Goal: Information Seeking & Learning: Learn about a topic

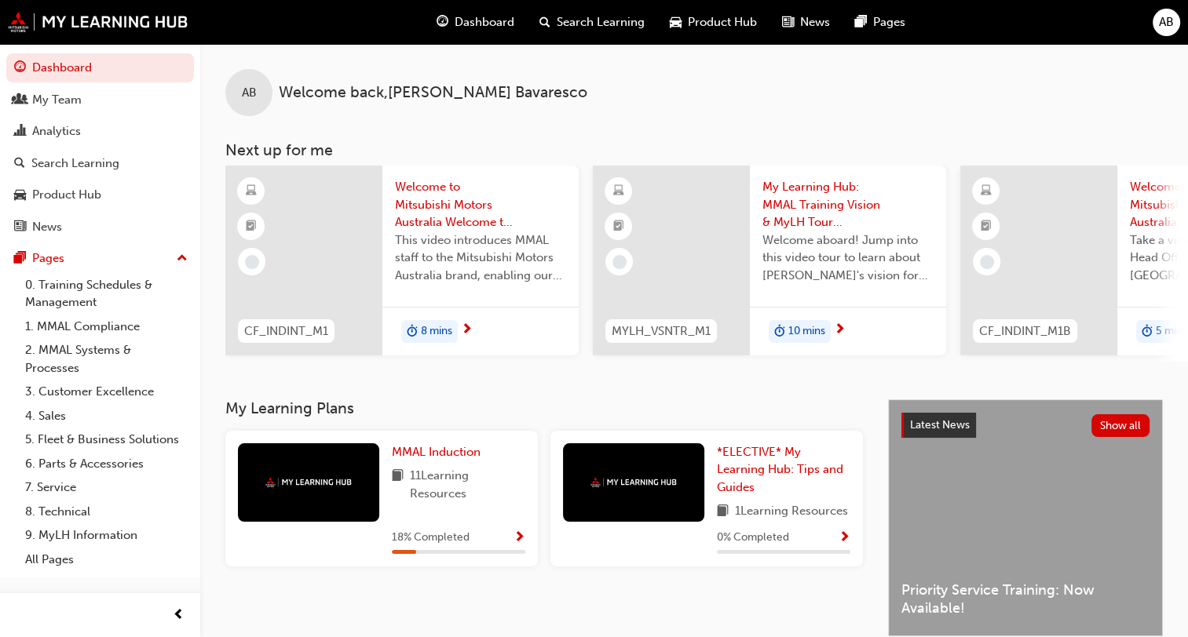
click at [442, 192] on span "Welcome to Mitsubishi Motors Australia Welcome to Mitsubishi Motors Australia -…" at bounding box center [480, 204] width 171 height 53
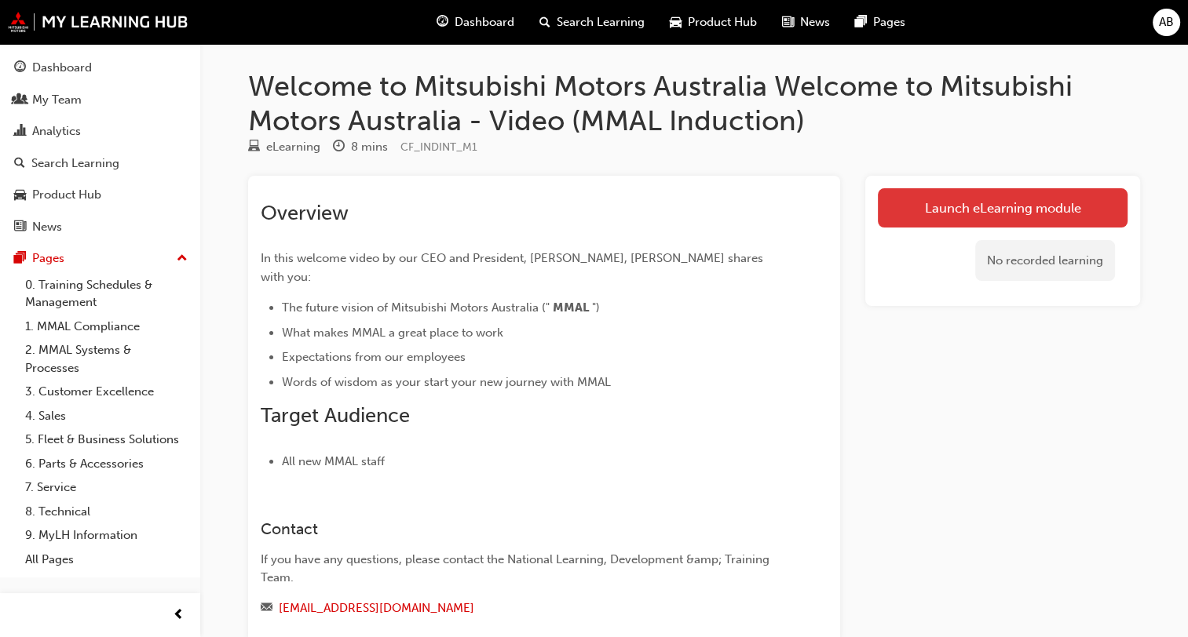
click at [947, 218] on link "Launch eLearning module" at bounding box center [1003, 207] width 250 height 39
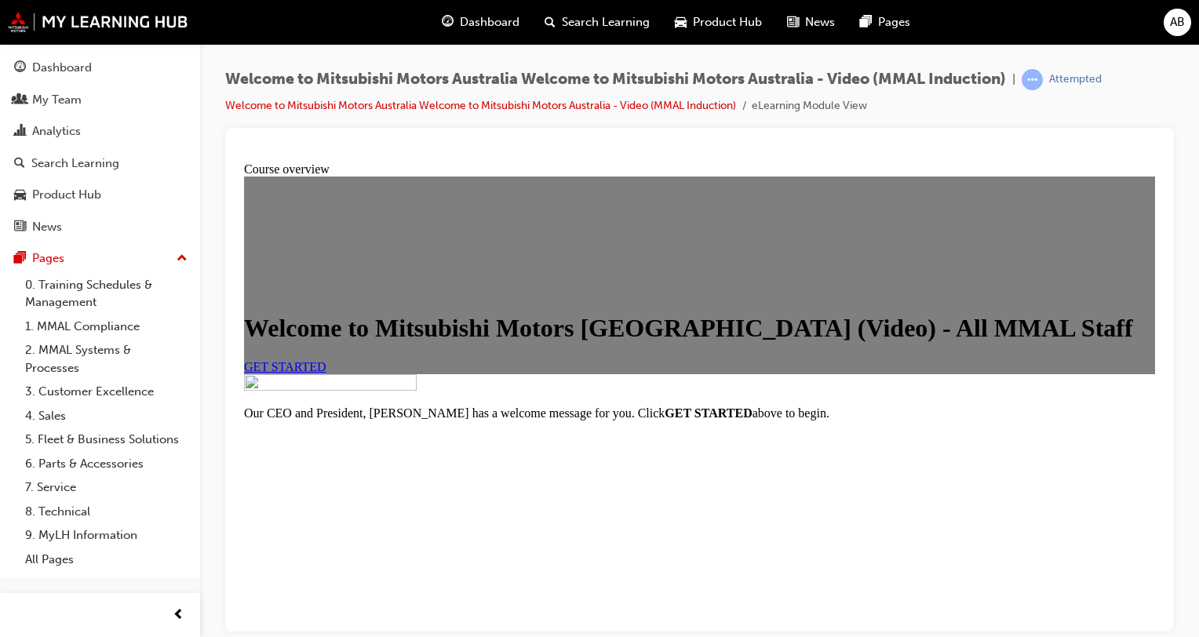
scroll to position [14, 0]
click at [383, 374] on div "GET STARTED" at bounding box center [699, 366] width 911 height 14
click at [327, 373] on link "GET STARTED" at bounding box center [285, 365] width 82 height 13
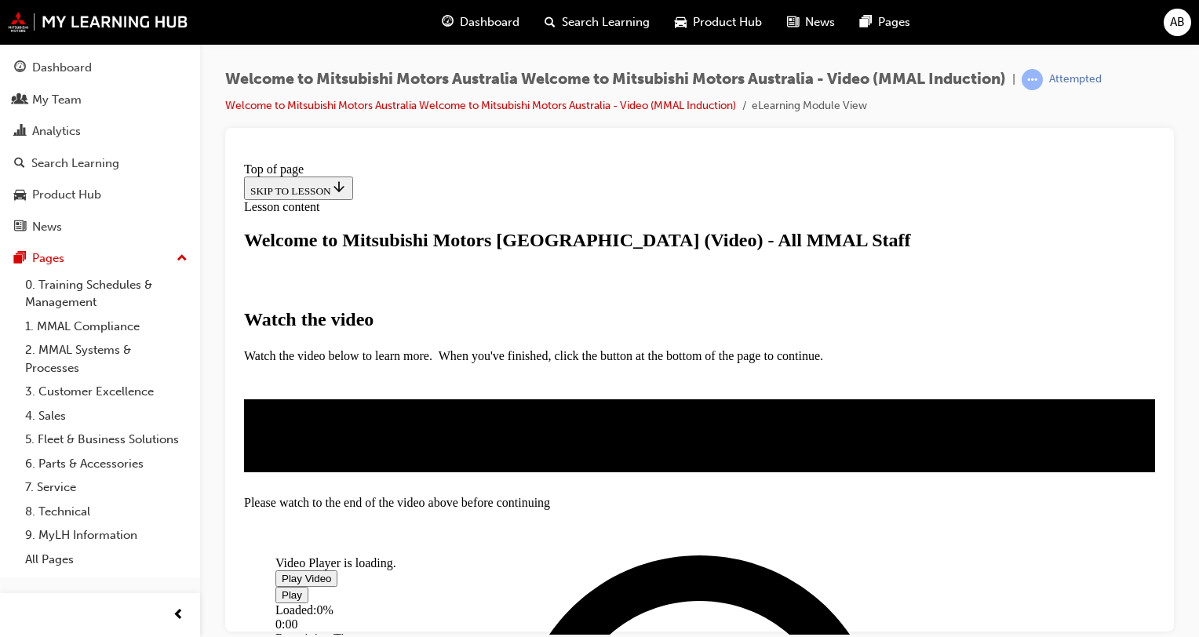
scroll to position [472, 0]
click at [282, 572] on span "Video player" at bounding box center [282, 578] width 0 height 12
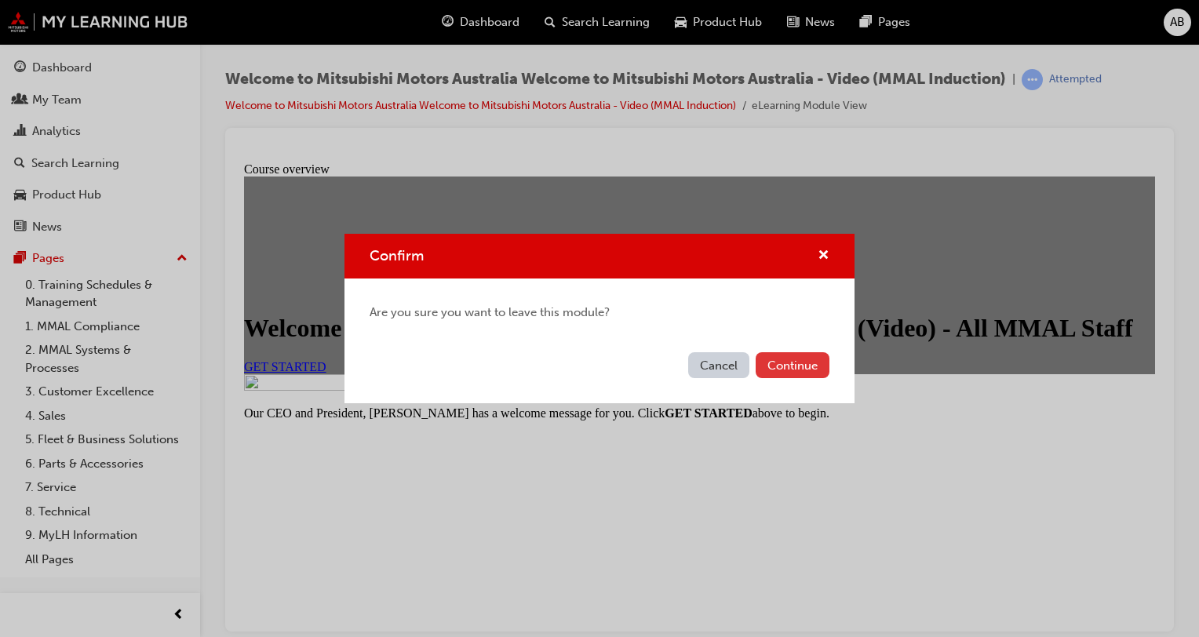
click at [818, 367] on button "Continue" at bounding box center [793, 365] width 74 height 26
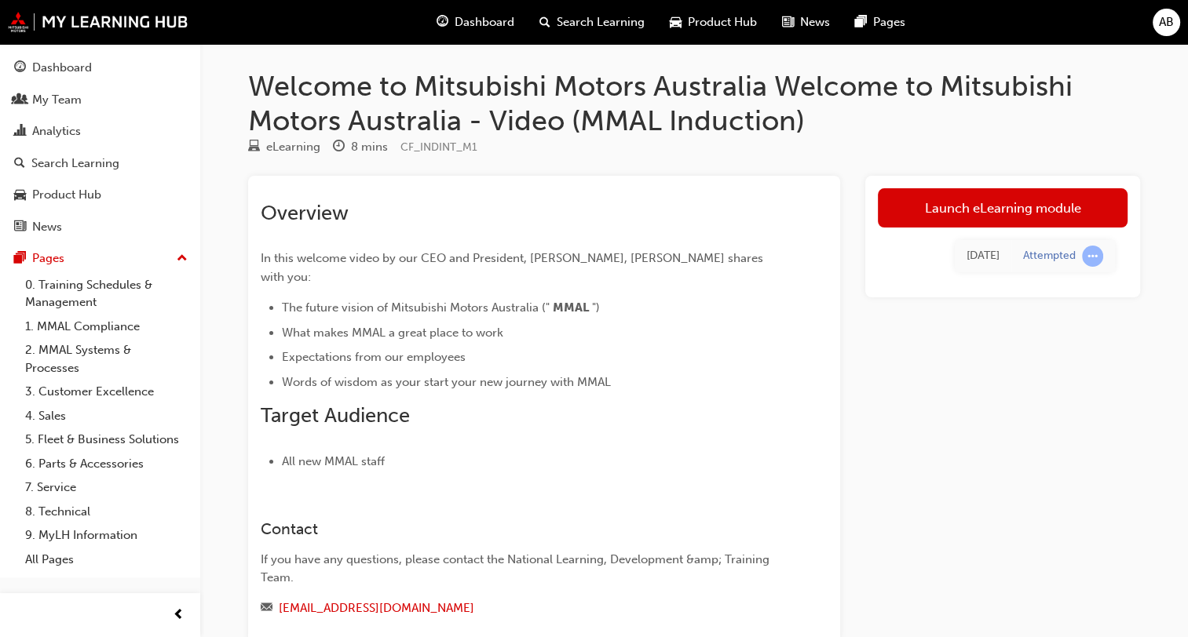
click at [571, 28] on span "Search Learning" at bounding box center [601, 22] width 88 height 18
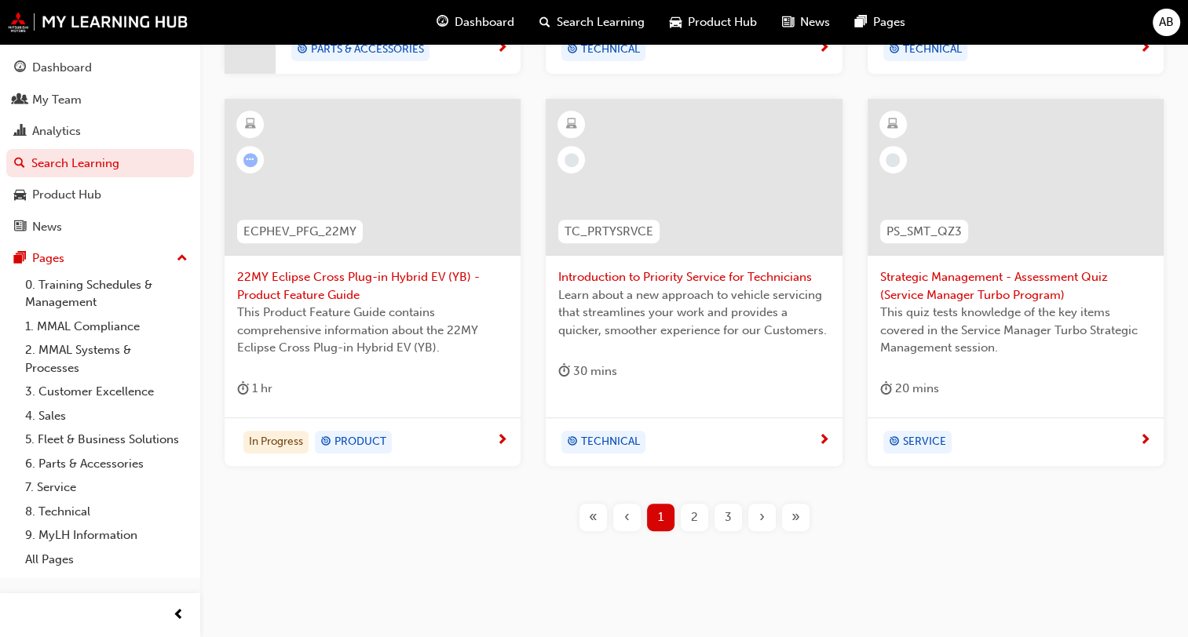
scroll to position [696, 0]
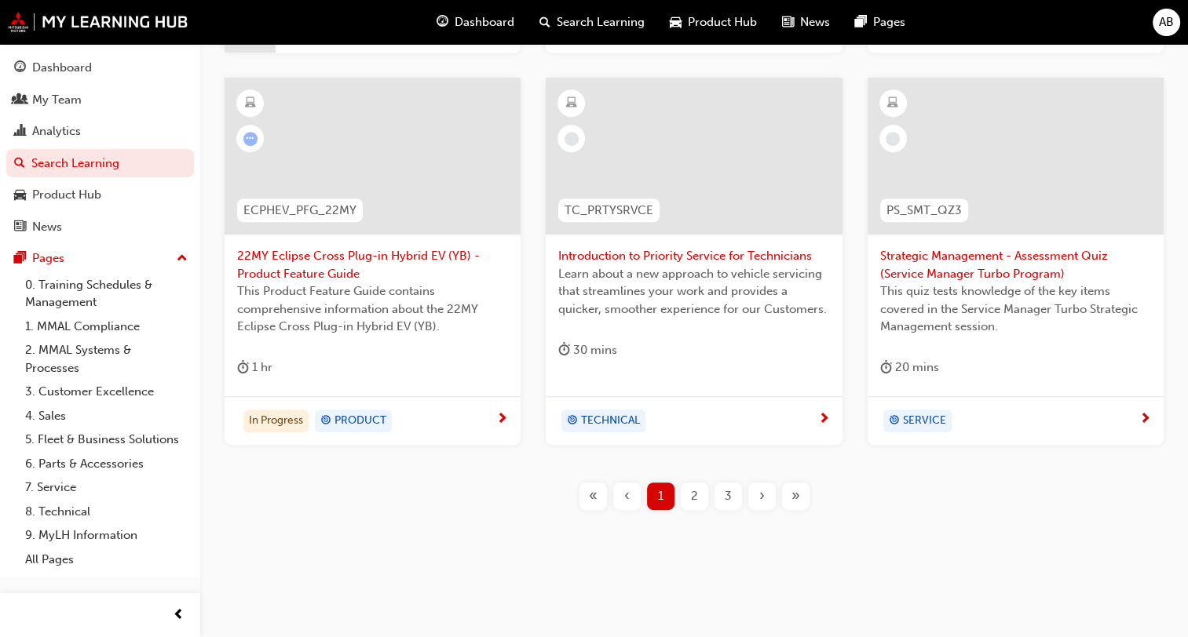
click at [698, 198] on div at bounding box center [694, 156] width 296 height 157
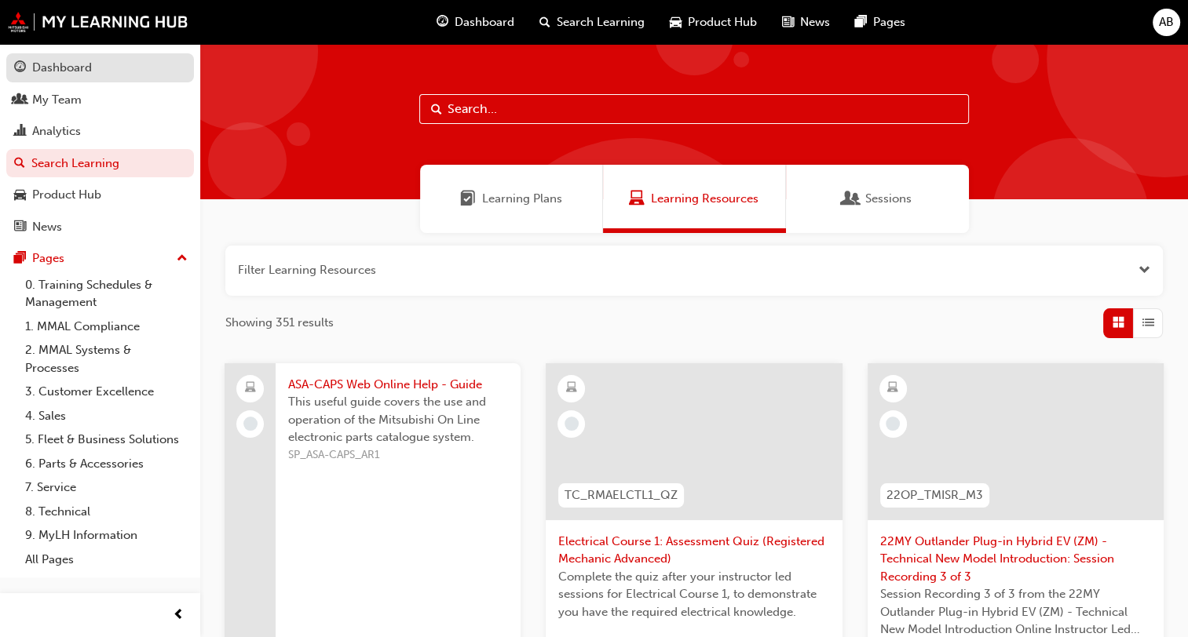
click at [86, 72] on div "Dashboard" at bounding box center [62, 68] width 60 height 18
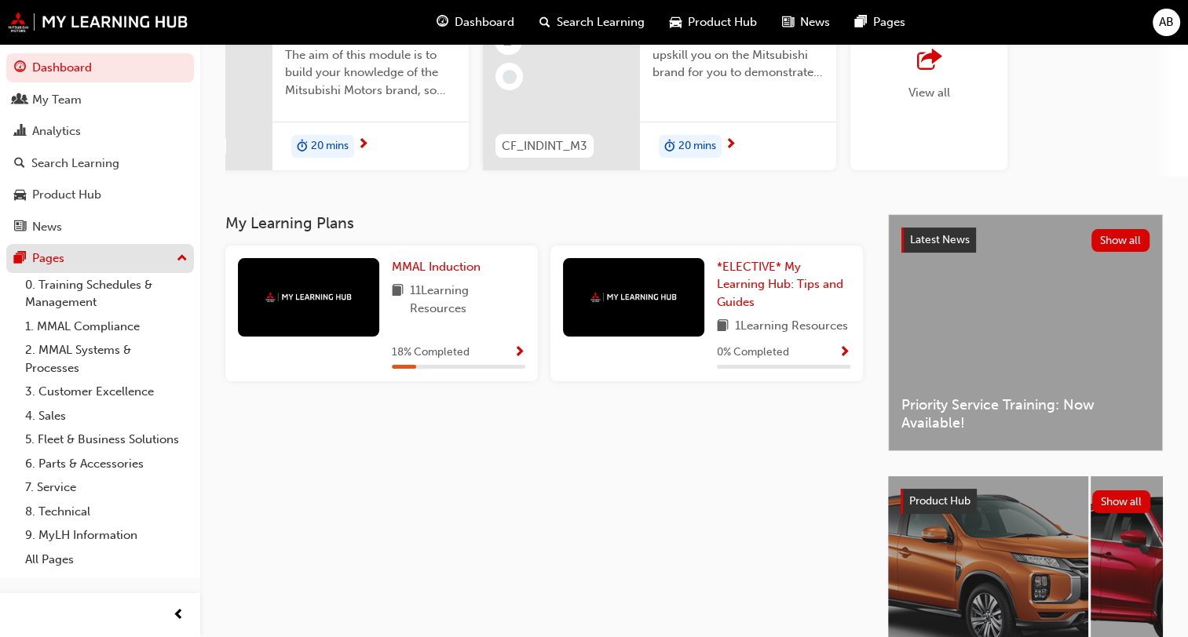
scroll to position [209, 0]
